Goal: Transaction & Acquisition: Book appointment/travel/reservation

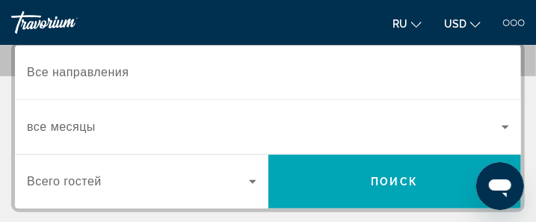
scroll to position [209, 0]
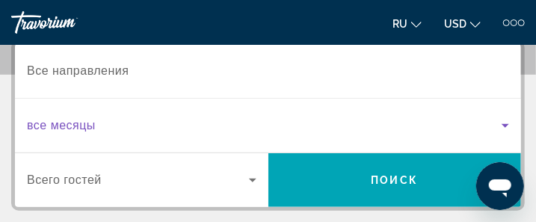
click at [505, 124] on icon "Search widget" at bounding box center [505, 126] width 7 height 4
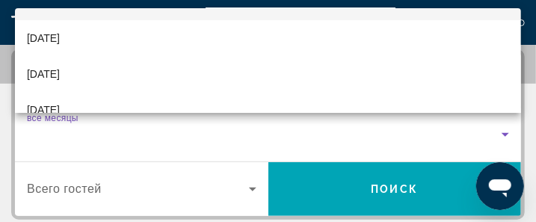
scroll to position [60, 0]
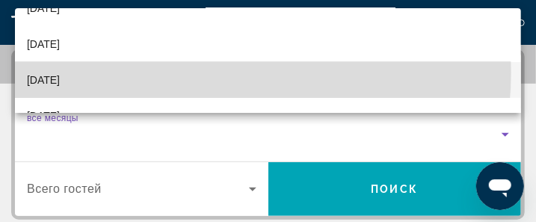
click at [202, 73] on mat-option "[DATE]" at bounding box center [268, 80] width 506 height 36
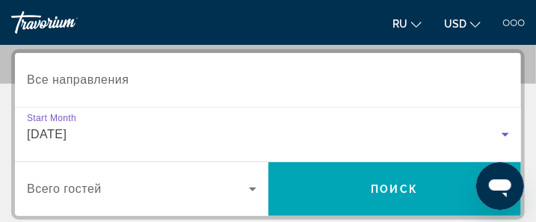
click at [252, 188] on icon "Search widget" at bounding box center [252, 190] width 7 height 4
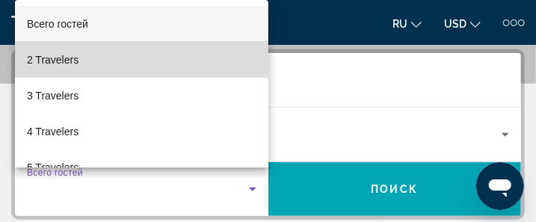
click at [158, 55] on mat-option "2 Travelers" at bounding box center [141, 60] width 253 height 36
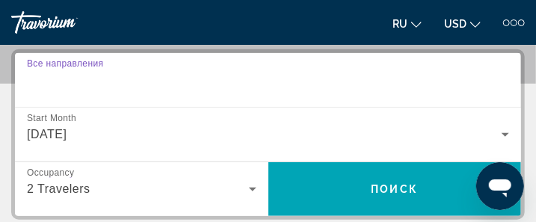
click at [145, 85] on input "Destination Все направления" at bounding box center [268, 81] width 482 height 18
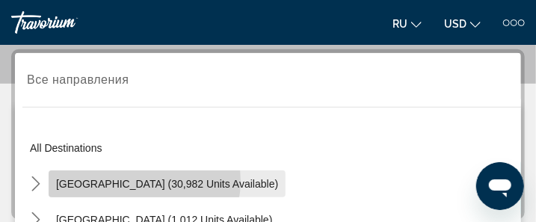
click at [137, 179] on span "[GEOGRAPHIC_DATA] (30,982 units available)" at bounding box center [167, 184] width 222 height 12
type input "**********"
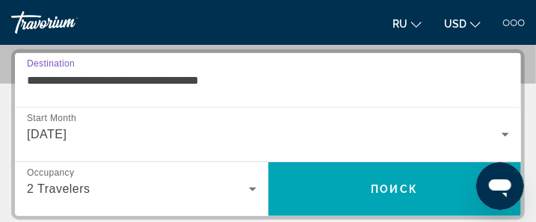
click at [242, 78] on input "**********" at bounding box center [268, 81] width 482 height 18
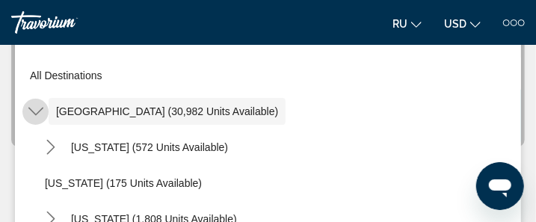
click at [33, 111] on icon "Toggle United States (30,982 units available) submenu" at bounding box center [35, 111] width 15 height 15
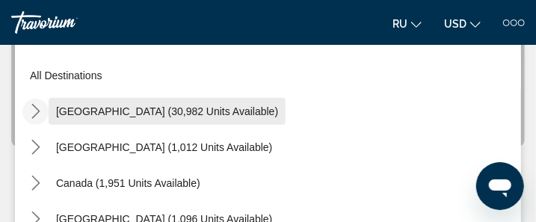
click at [99, 111] on span "[GEOGRAPHIC_DATA] (30,982 units available)" at bounding box center [167, 111] width 222 height 12
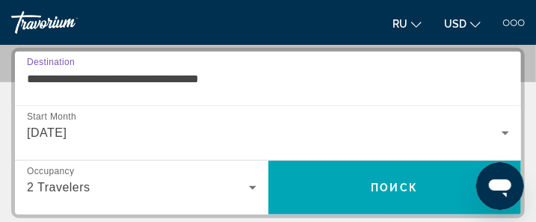
scroll to position [200, 0]
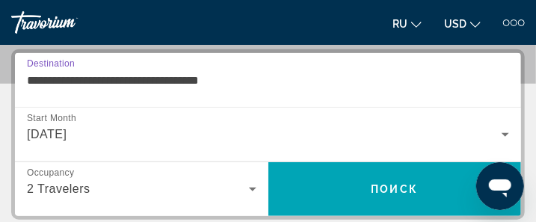
click at [243, 78] on input "**********" at bounding box center [268, 81] width 482 height 18
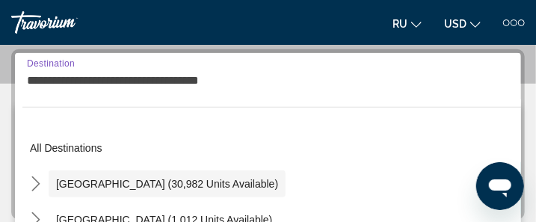
scroll to position [273, 0]
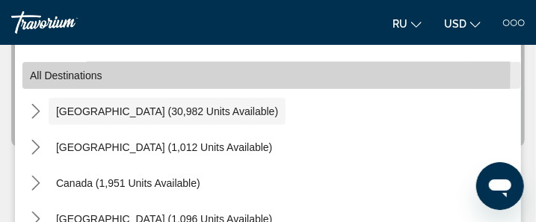
click at [108, 73] on span "Select destination: All destinations" at bounding box center [271, 76] width 499 height 36
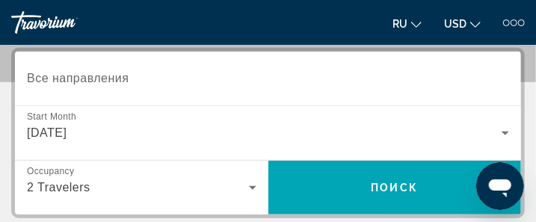
scroll to position [200, 0]
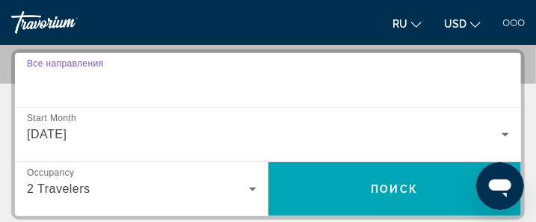
click at [133, 78] on input "Destination Все направления" at bounding box center [268, 81] width 482 height 18
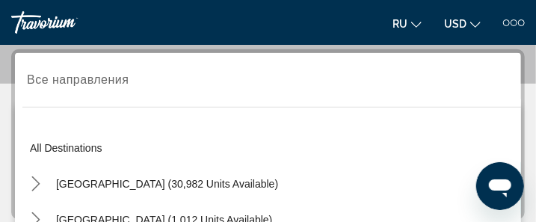
click at [70, 90] on div "Search widget" at bounding box center [268, 80] width 482 height 43
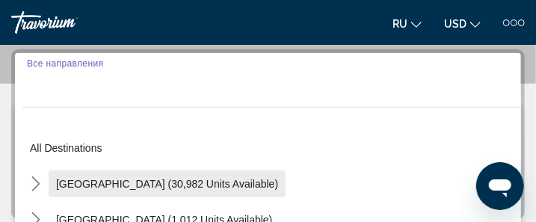
click at [138, 179] on span "[GEOGRAPHIC_DATA] (30,982 units available)" at bounding box center [167, 184] width 222 height 12
type input "**********"
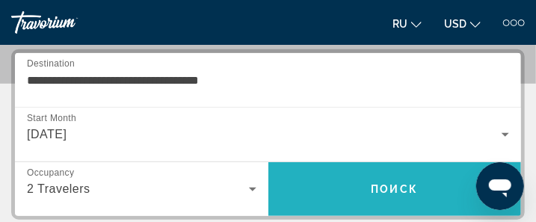
click at [407, 187] on span "Поиск" at bounding box center [395, 189] width 47 height 12
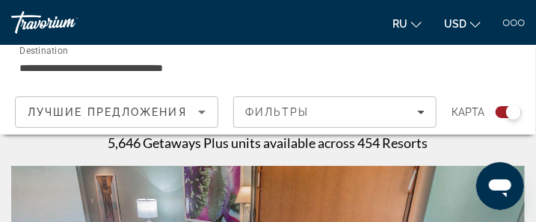
scroll to position [299, 0]
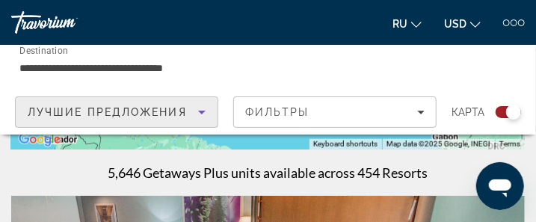
click at [202, 111] on icon "Sort by" at bounding box center [201, 113] width 7 height 4
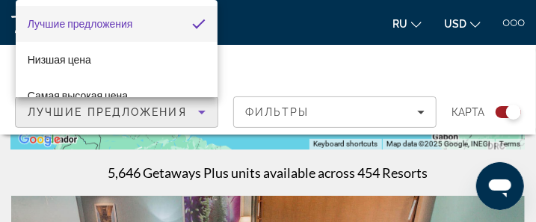
click at [174, 23] on mat-option "Лучшие предложения" at bounding box center [117, 24] width 203 height 36
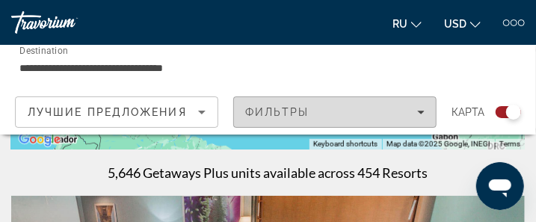
click at [422, 111] on icon "Filters" at bounding box center [420, 113] width 7 height 4
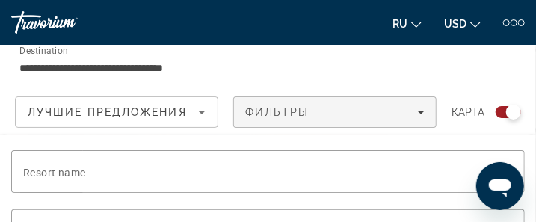
scroll to position [568, 0]
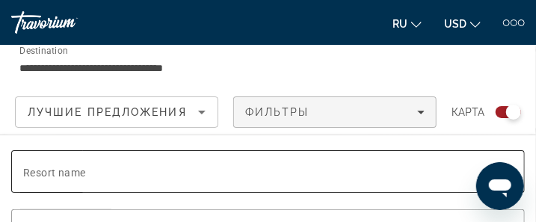
click at [78, 173] on span "Resort name" at bounding box center [54, 173] width 63 height 12
click at [78, 173] on input "Resort name" at bounding box center [268, 172] width 490 height 18
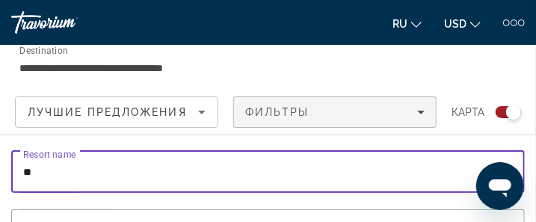
scroll to position [618, 0]
type input "**"
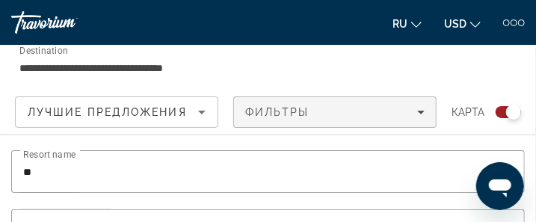
click at [500, 182] on icon "Open messaging window" at bounding box center [499, 188] width 22 height 18
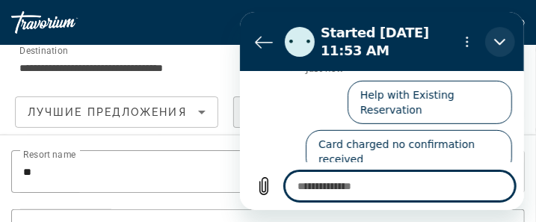
scroll to position [203, 0]
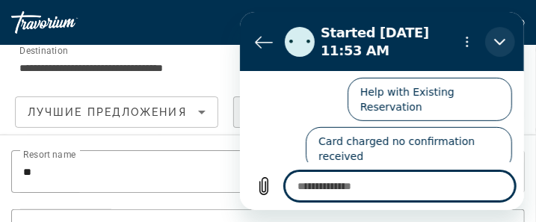
click at [503, 39] on icon "Close" at bounding box center [498, 42] width 11 height 7
type textarea "*"
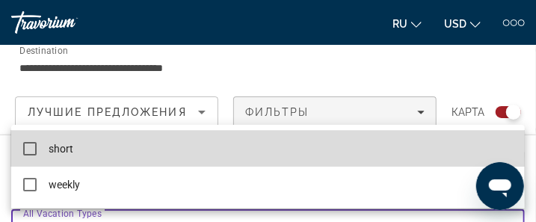
click at [32, 142] on mat-pseudo-checkbox at bounding box center [29, 148] width 13 height 13
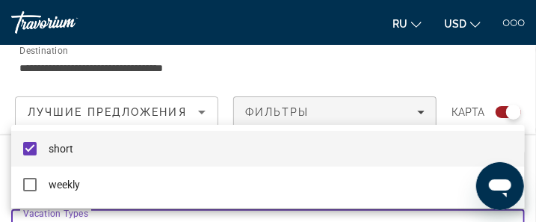
scroll to position [668, 0]
click at [172, 213] on div at bounding box center [268, 111] width 536 height 222
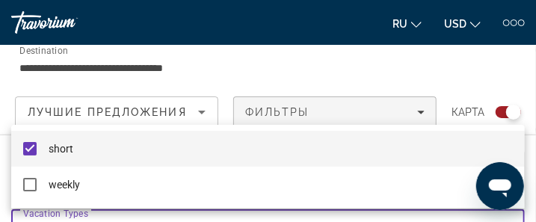
click at [172, 213] on div at bounding box center [268, 111] width 536 height 222
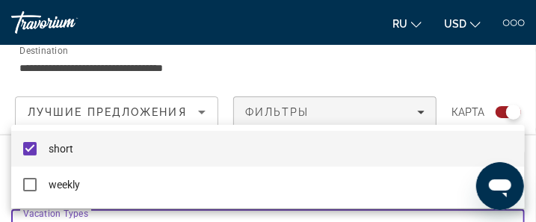
click at [186, 214] on div at bounding box center [268, 111] width 536 height 222
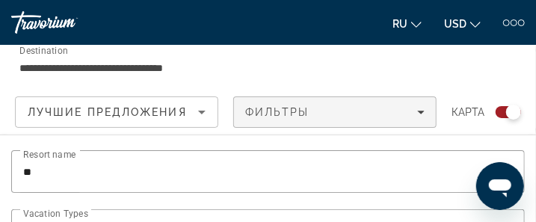
scroll to position [778, 0]
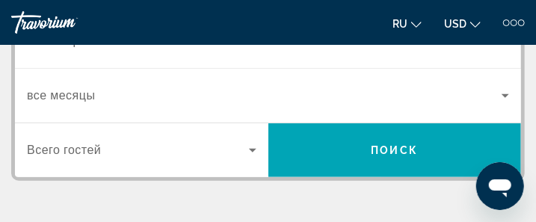
scroll to position [259, 0]
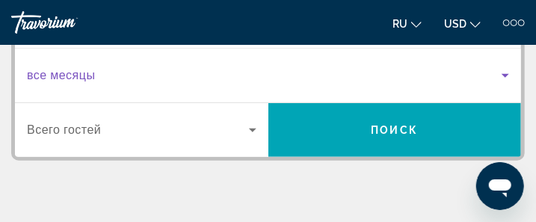
click at [98, 75] on span "Search widget" at bounding box center [264, 76] width 475 height 18
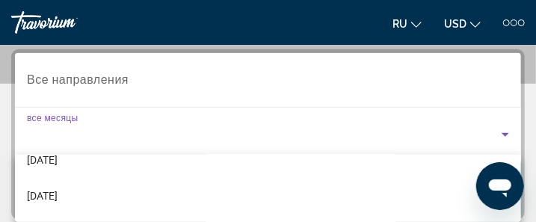
scroll to position [90, 0]
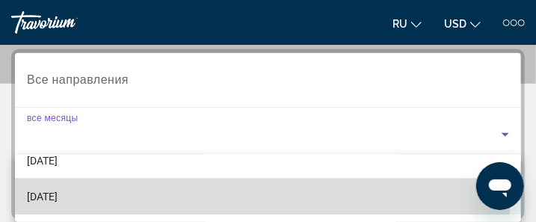
click at [138, 193] on mat-option "[DATE]" at bounding box center [268, 197] width 506 height 36
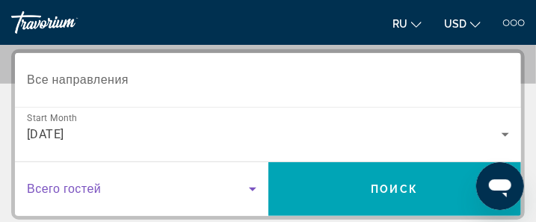
click at [253, 188] on icon "Search widget" at bounding box center [252, 190] width 7 height 4
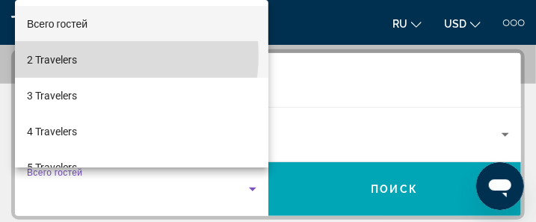
click at [85, 55] on mat-option "2 Travelers" at bounding box center [141, 60] width 253 height 36
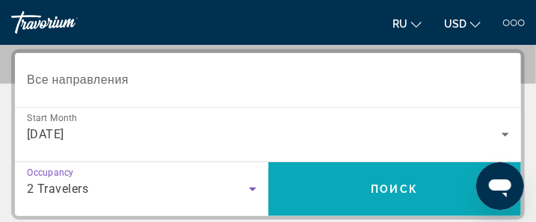
click at [415, 196] on span "Search" at bounding box center [394, 189] width 253 height 36
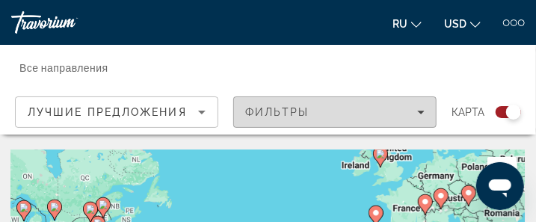
click at [421, 111] on icon "Filters" at bounding box center [420, 113] width 7 height 4
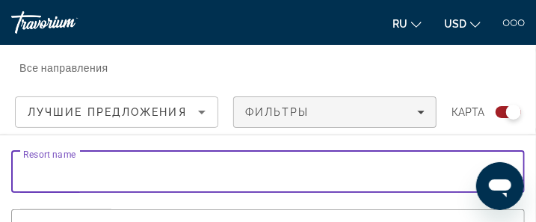
click at [93, 170] on input "Resort name" at bounding box center [268, 172] width 490 height 18
click at [61, 172] on input "*******" at bounding box center [268, 172] width 490 height 18
type input "*******"
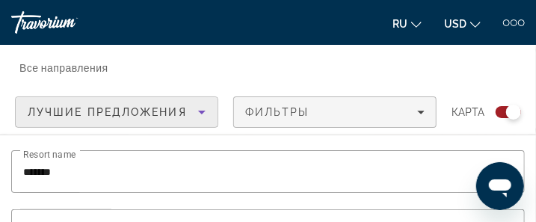
click at [204, 109] on icon "Sort by" at bounding box center [202, 112] width 18 height 18
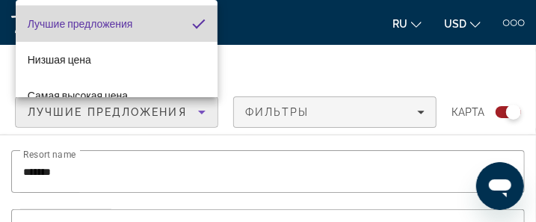
click at [192, 19] on mat-pseudo-checkbox "Sort by" at bounding box center [198, 23] width 13 height 13
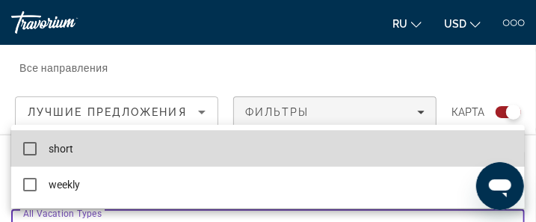
click at [31, 145] on mat-pseudo-checkbox at bounding box center [29, 148] width 13 height 13
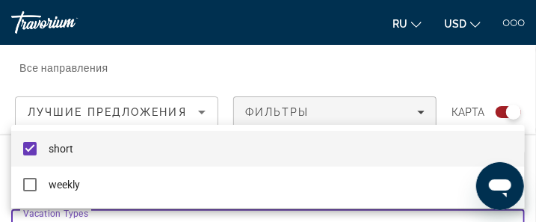
click at [185, 211] on div at bounding box center [268, 111] width 536 height 222
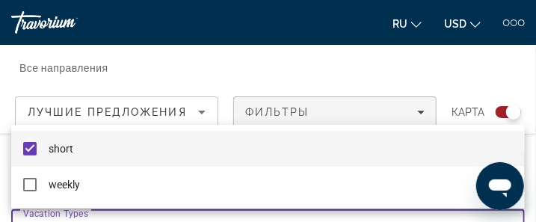
click at [186, 211] on div at bounding box center [268, 111] width 536 height 222
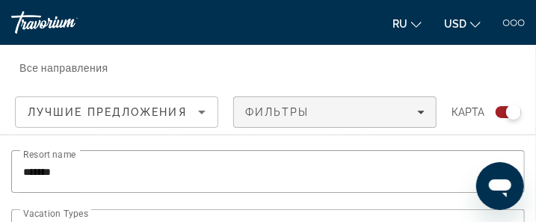
scroll to position [548, 0]
click at [509, 109] on div "Search widget" at bounding box center [513, 112] width 15 height 15
click at [509, 109] on div "Search widget" at bounding box center [503, 112] width 15 height 15
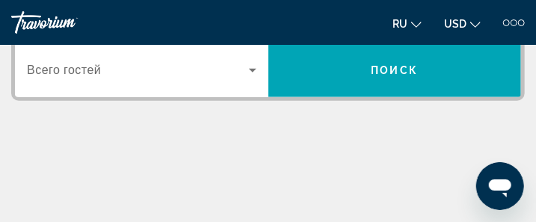
scroll to position [249, 0]
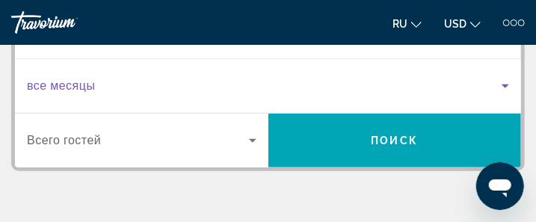
click at [117, 81] on span "Search widget" at bounding box center [264, 86] width 475 height 18
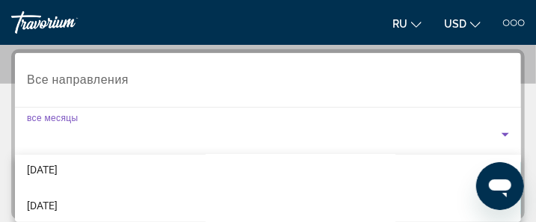
scroll to position [90, 0]
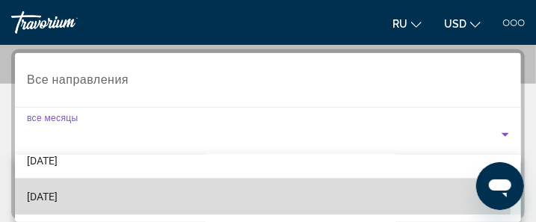
click at [158, 191] on mat-option "[DATE]" at bounding box center [268, 197] width 506 height 36
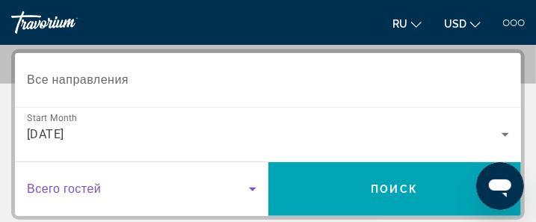
click at [253, 186] on icon "Search widget" at bounding box center [253, 189] width 18 height 18
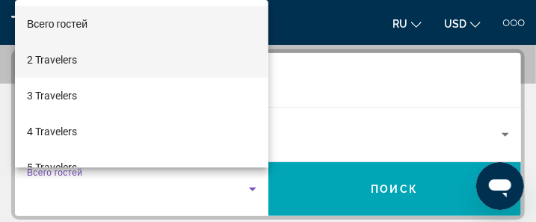
click at [96, 49] on mat-option "2 Travelers" at bounding box center [141, 60] width 253 height 36
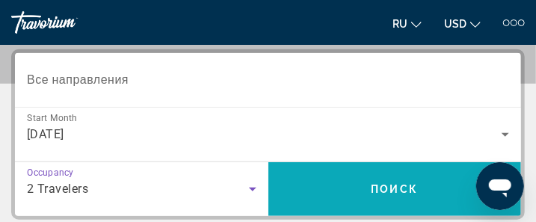
click at [407, 188] on span "Поиск" at bounding box center [395, 189] width 47 height 12
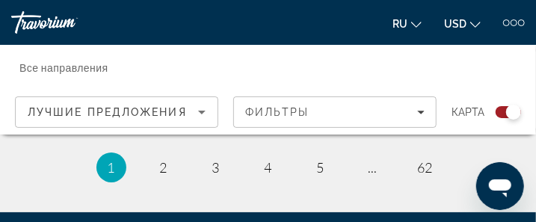
scroll to position [6371, 0]
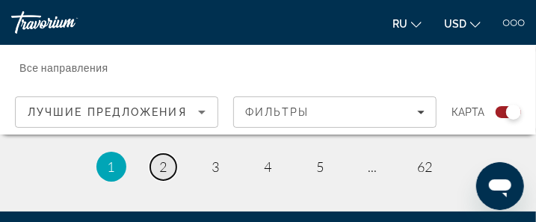
click at [164, 164] on span "2" at bounding box center [163, 166] width 7 height 16
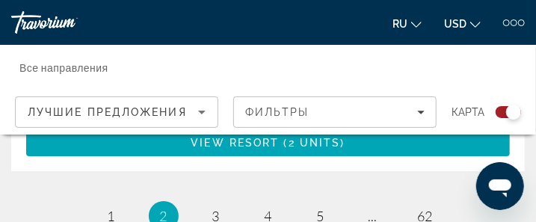
scroll to position [6369, 0]
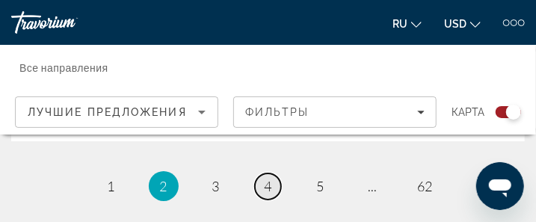
click at [266, 178] on span "4" at bounding box center [268, 186] width 7 height 16
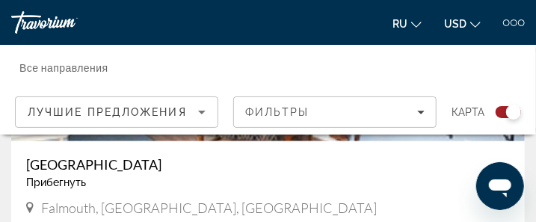
scroll to position [3608, 0]
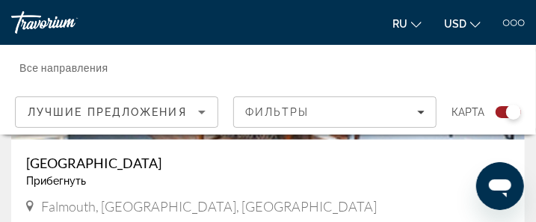
type textarea "*"
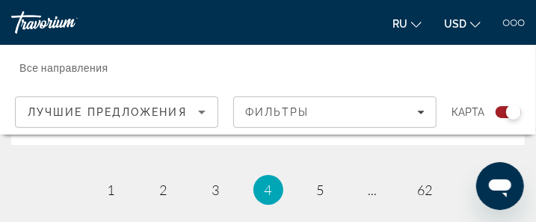
scroll to position [6350, 0]
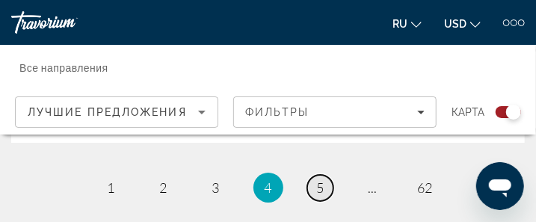
click at [317, 182] on span "5" at bounding box center [320, 187] width 7 height 16
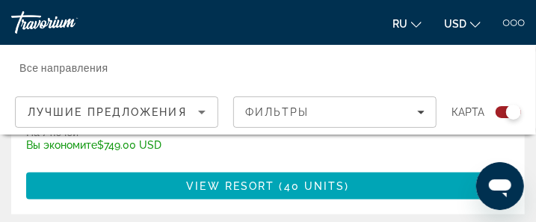
scroll to position [5293, 0]
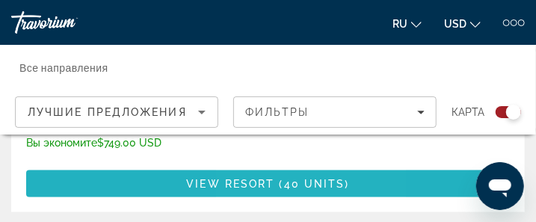
click at [295, 178] on span "40 units" at bounding box center [314, 184] width 61 height 12
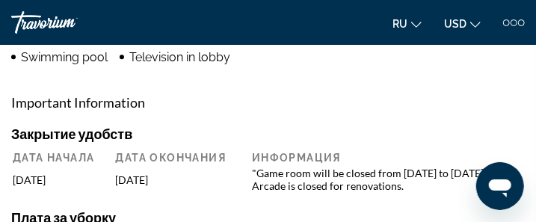
scroll to position [1186, 0]
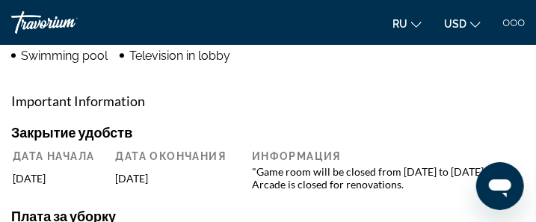
type textarea "*"
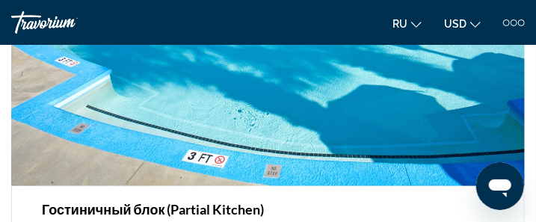
scroll to position [3309, 0]
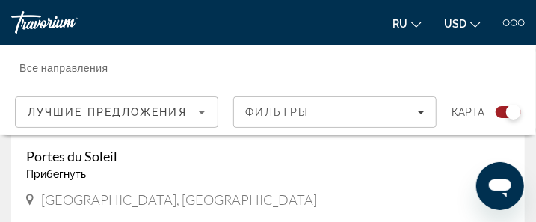
scroll to position [4635, 0]
click at [96, 150] on h3 "Portes du Soleil" at bounding box center [268, 158] width 484 height 16
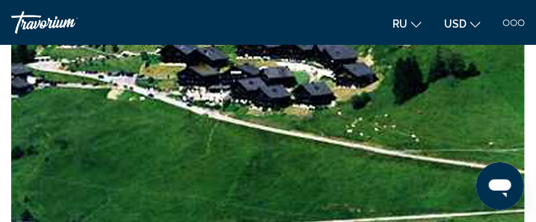
scroll to position [3656, 0]
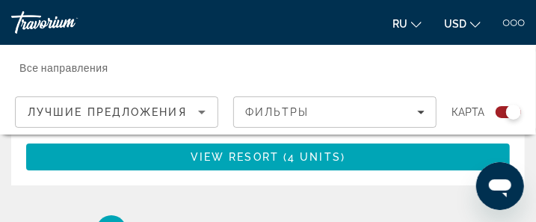
scroll to position [6350, 0]
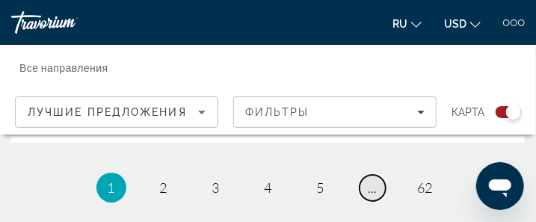
click at [374, 188] on span "..." at bounding box center [373, 187] width 9 height 16
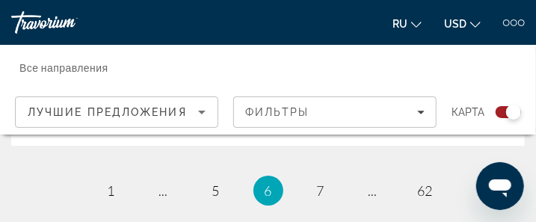
scroll to position [6377, 0]
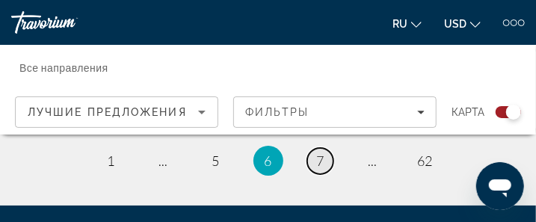
click at [321, 160] on span "7" at bounding box center [320, 161] width 7 height 16
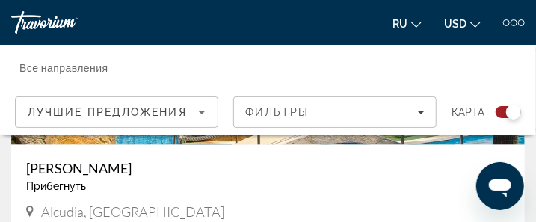
scroll to position [2093, 0]
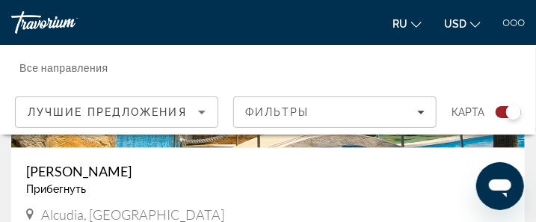
click at [103, 171] on h3 "[PERSON_NAME]" at bounding box center [268, 171] width 484 height 16
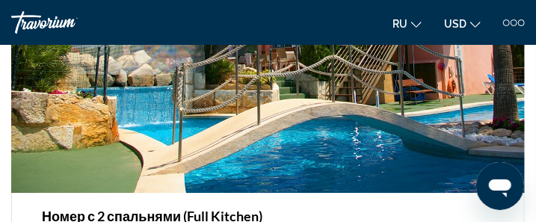
scroll to position [2624, 0]
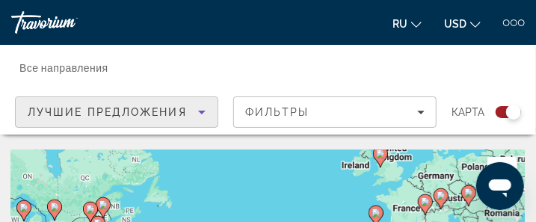
click at [203, 111] on icon "Sort by" at bounding box center [201, 113] width 7 height 4
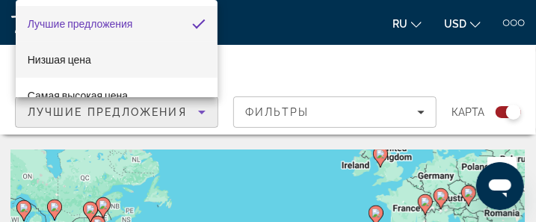
click at [153, 53] on mat-option "Низшая цена" at bounding box center [117, 60] width 203 height 36
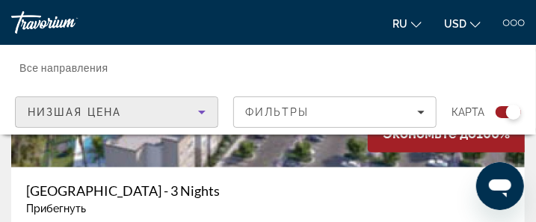
scroll to position [3611, 0]
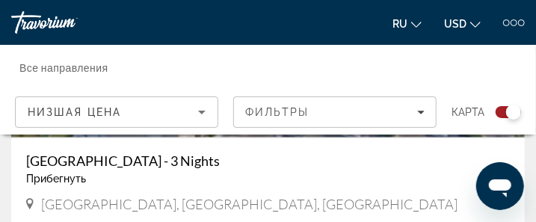
drag, startPoint x: 541, startPoint y: 213, endPoint x: 259, endPoint y: 211, distance: 282.6
click at [259, 211] on div "[GEOGRAPHIC_DATA], [GEOGRAPHIC_DATA], [GEOGRAPHIC_DATA]" at bounding box center [268, 206] width 484 height 20
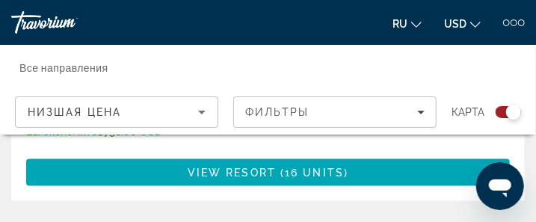
scroll to position [3830, 0]
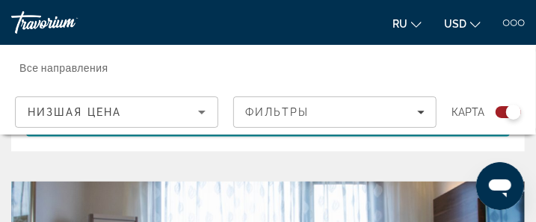
click at [512, 21] on div at bounding box center [514, 22] width 7 height 7
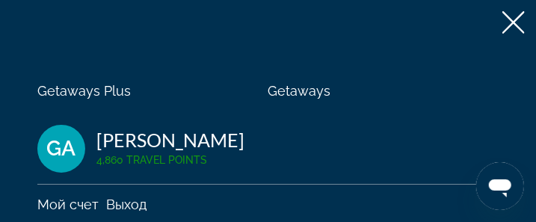
scroll to position [4049, 0]
click at [115, 89] on span "Getaways Plus" at bounding box center [83, 91] width 93 height 16
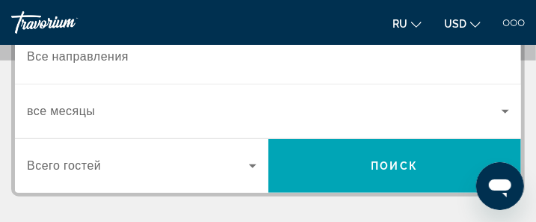
scroll to position [239, 0]
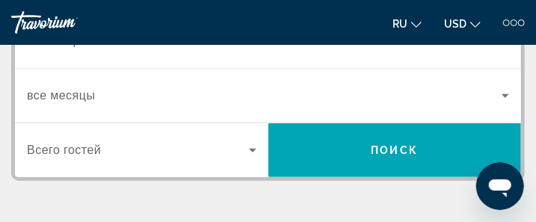
click at [422, 75] on div "Search widget" at bounding box center [268, 96] width 482 height 42
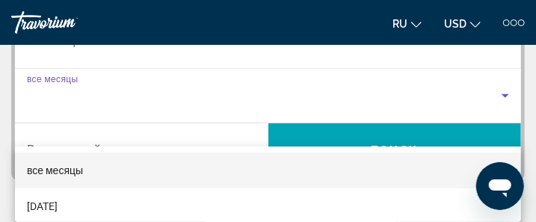
scroll to position [200, 0]
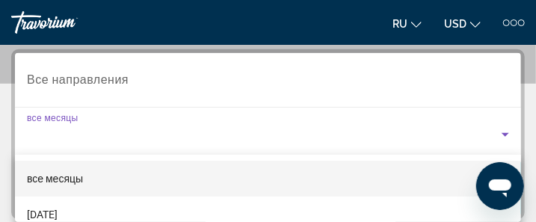
click at [120, 80] on div at bounding box center [268, 111] width 536 height 222
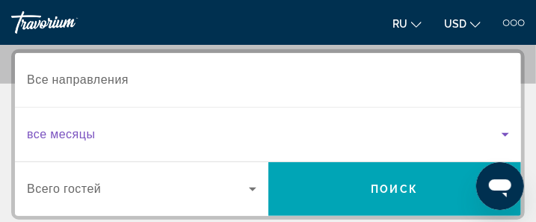
click at [501, 129] on icon "Search widget" at bounding box center [505, 135] width 18 height 18
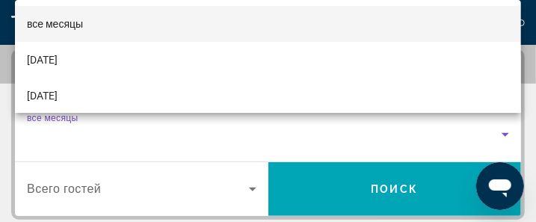
scroll to position [30, 0]
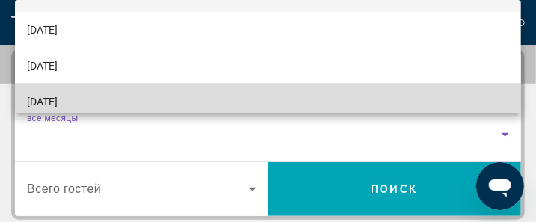
click at [398, 105] on mat-option "[DATE]" at bounding box center [268, 102] width 506 height 36
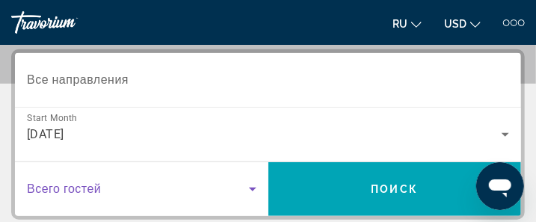
click at [254, 188] on icon "Search widget" at bounding box center [252, 190] width 7 height 4
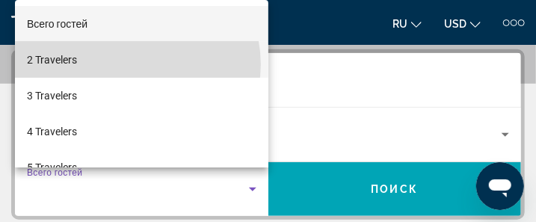
click at [137, 64] on mat-option "2 Travelers" at bounding box center [141, 60] width 253 height 36
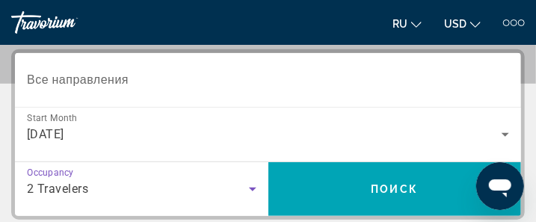
click at [134, 80] on input "Destination Все направления" at bounding box center [268, 81] width 482 height 18
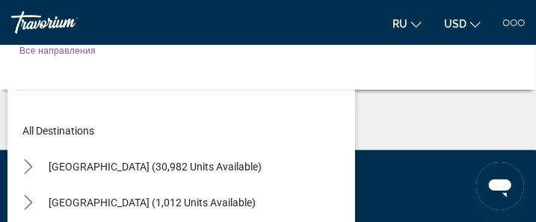
scroll to position [430, 0]
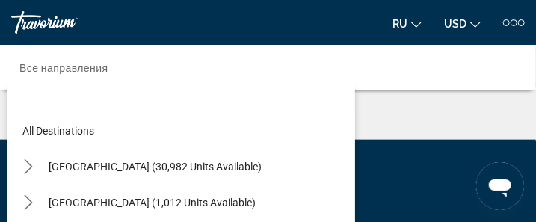
drag, startPoint x: 317, startPoint y: 178, endPoint x: 495, endPoint y: 57, distance: 215.2
click at [495, 57] on div "Occupancy Всего гостей 2 Travelers Поиск" at bounding box center [441, 67] width 173 height 45
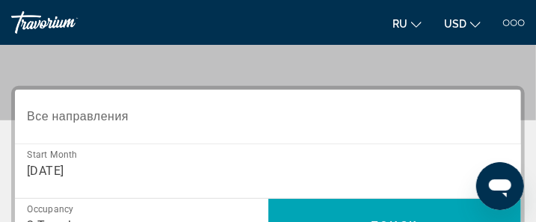
scroll to position [161, 0]
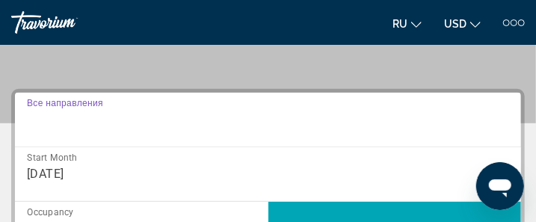
click at [132, 124] on input "Destination Все направления" at bounding box center [268, 120] width 482 height 18
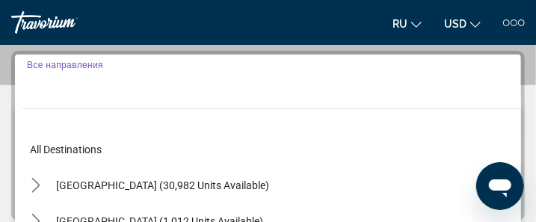
scroll to position [200, 0]
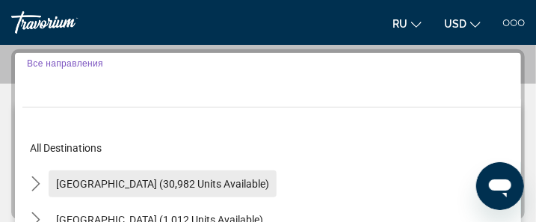
click at [161, 183] on span "[GEOGRAPHIC_DATA] (30,982 units available)" at bounding box center [162, 184] width 213 height 12
type input "**********"
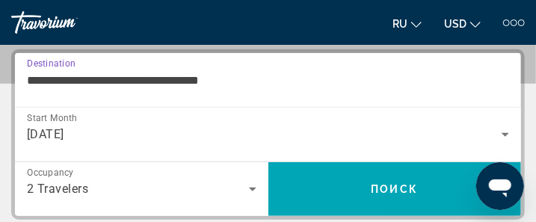
click at [241, 80] on input "**********" at bounding box center [268, 81] width 482 height 18
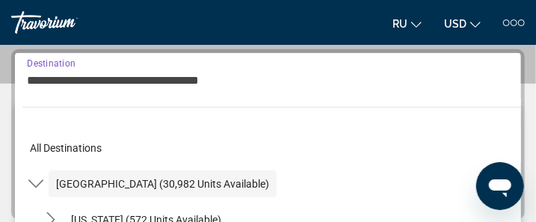
scroll to position [273, 0]
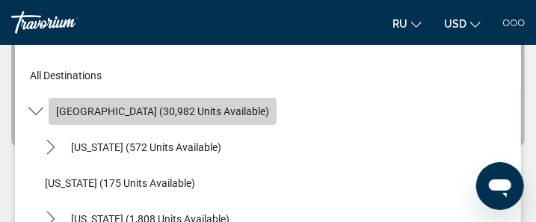
click at [226, 113] on span "[GEOGRAPHIC_DATA] (30,982 units available)" at bounding box center [162, 111] width 213 height 12
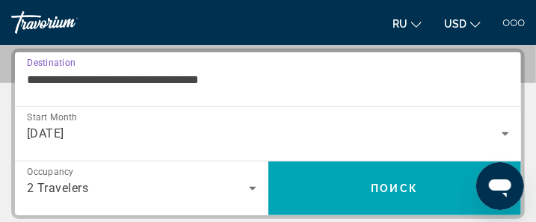
scroll to position [200, 0]
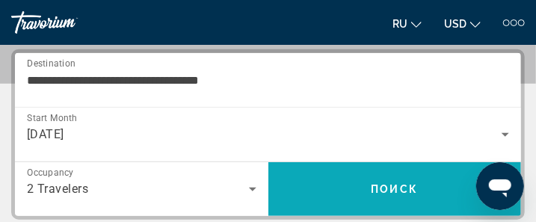
click at [394, 192] on span "Поиск" at bounding box center [395, 189] width 47 height 12
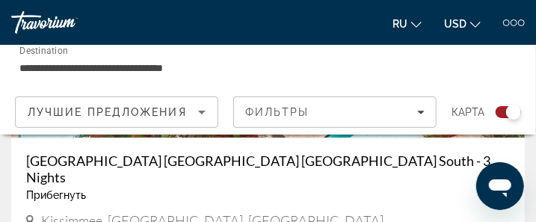
scroll to position [1097, 0]
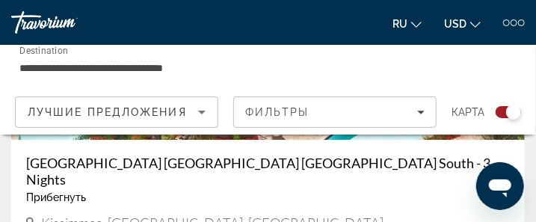
click at [514, 22] on div at bounding box center [514, 22] width 7 height 7
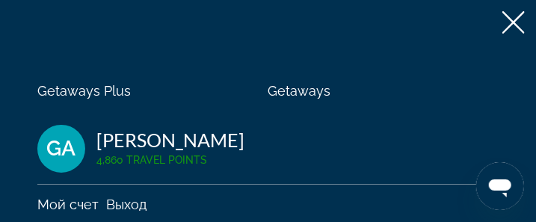
click at [304, 93] on span "Getaways" at bounding box center [299, 91] width 63 height 16
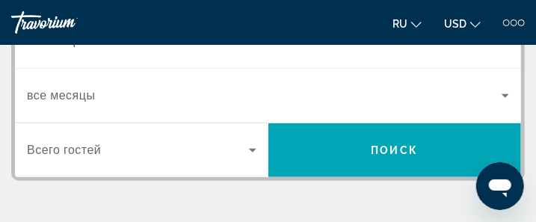
scroll to position [99, 0]
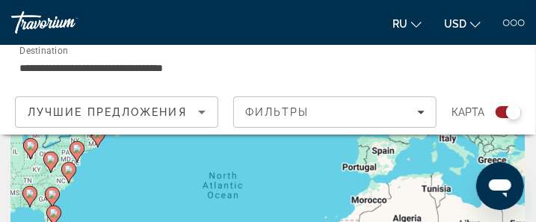
scroll to position [60, 0]
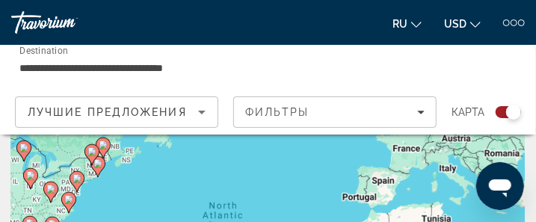
click at [76, 178] on image "Main content" at bounding box center [77, 178] width 9 height 9
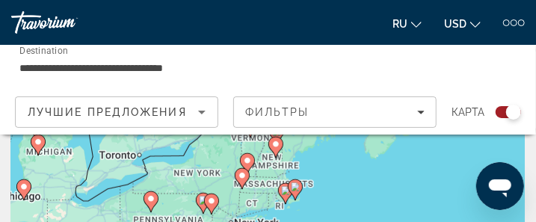
scroll to position [99, 0]
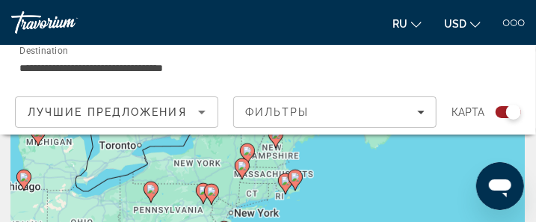
click at [248, 217] on div "To navigate, press the arrow keys. To activate drag with keyboard, press Alt + …" at bounding box center [268, 199] width 514 height 299
click at [235, 215] on div "To navigate, press the arrow keys. To activate drag with keyboard, press Alt + …" at bounding box center [268, 199] width 514 height 299
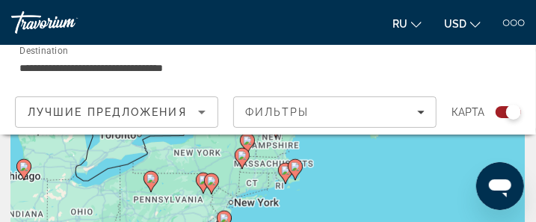
click at [247, 209] on div "To navigate, press the arrow keys. To activate drag with keyboard, press Alt + …" at bounding box center [268, 199] width 514 height 299
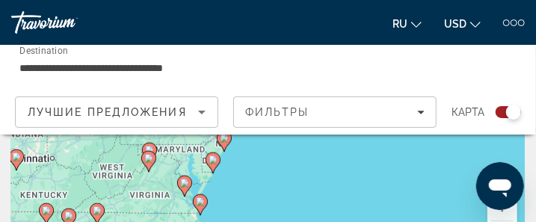
scroll to position [150, 0]
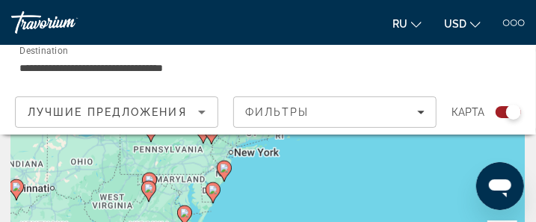
click at [246, 156] on div "To navigate, press the arrow keys. To activate drag with keyboard, press Alt + …" at bounding box center [268, 149] width 514 height 299
click at [238, 157] on div "To navigate, press the arrow keys. To activate drag with keyboard, press Alt + …" at bounding box center [268, 149] width 514 height 299
click at [260, 155] on div "To navigate, press the arrow keys. To activate drag with keyboard, press Alt + …" at bounding box center [268, 149] width 514 height 299
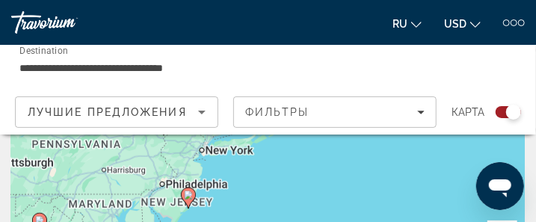
click at [244, 155] on div "To navigate, press the arrow keys. To activate drag with keyboard, press Alt + …" at bounding box center [268, 149] width 514 height 299
click at [212, 154] on div "To navigate, press the arrow keys. To activate drag with keyboard, press Alt + …" at bounding box center [268, 149] width 514 height 299
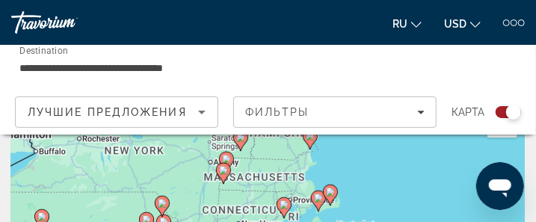
scroll to position [0, 0]
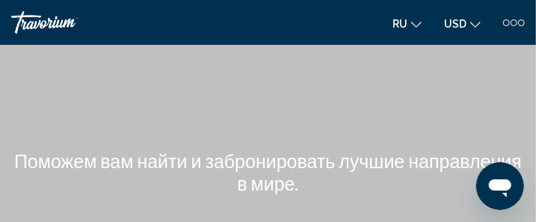
click at [516, 20] on div at bounding box center [514, 22] width 7 height 7
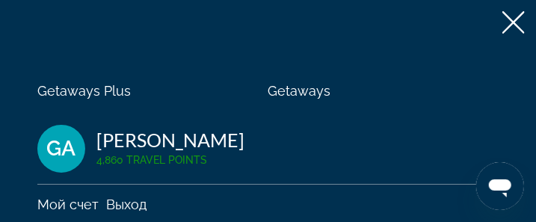
scroll to position [500, 0]
click at [315, 92] on span "Getaways" at bounding box center [299, 91] width 63 height 16
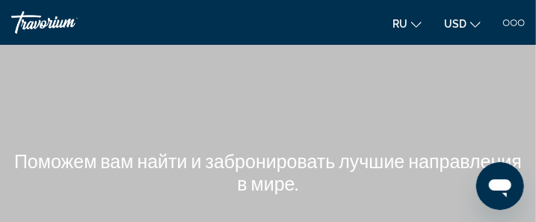
type textarea "*"
